Goal: Find specific page/section: Find specific page/section

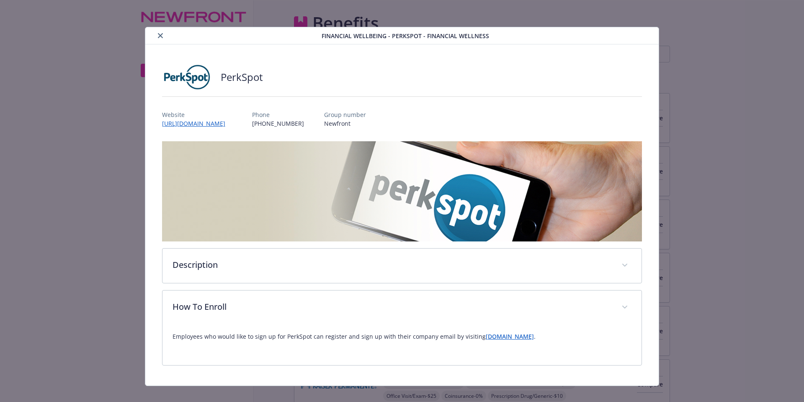
scroll to position [1743, 0]
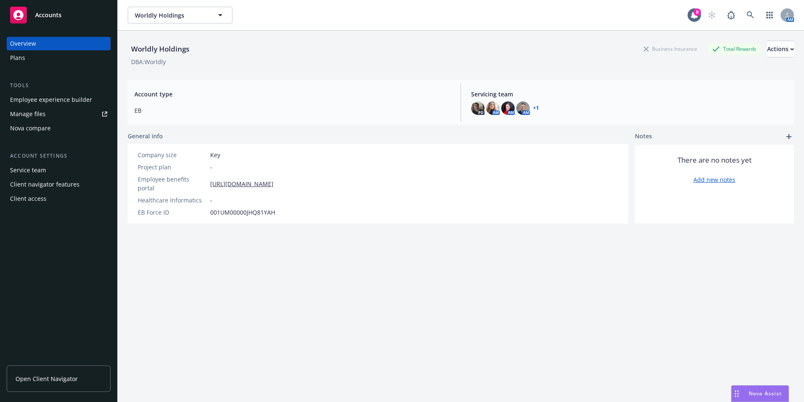
click at [270, 103] on div "Account type EB" at bounding box center [293, 102] width 330 height 39
